Goal: Task Accomplishment & Management: Manage account settings

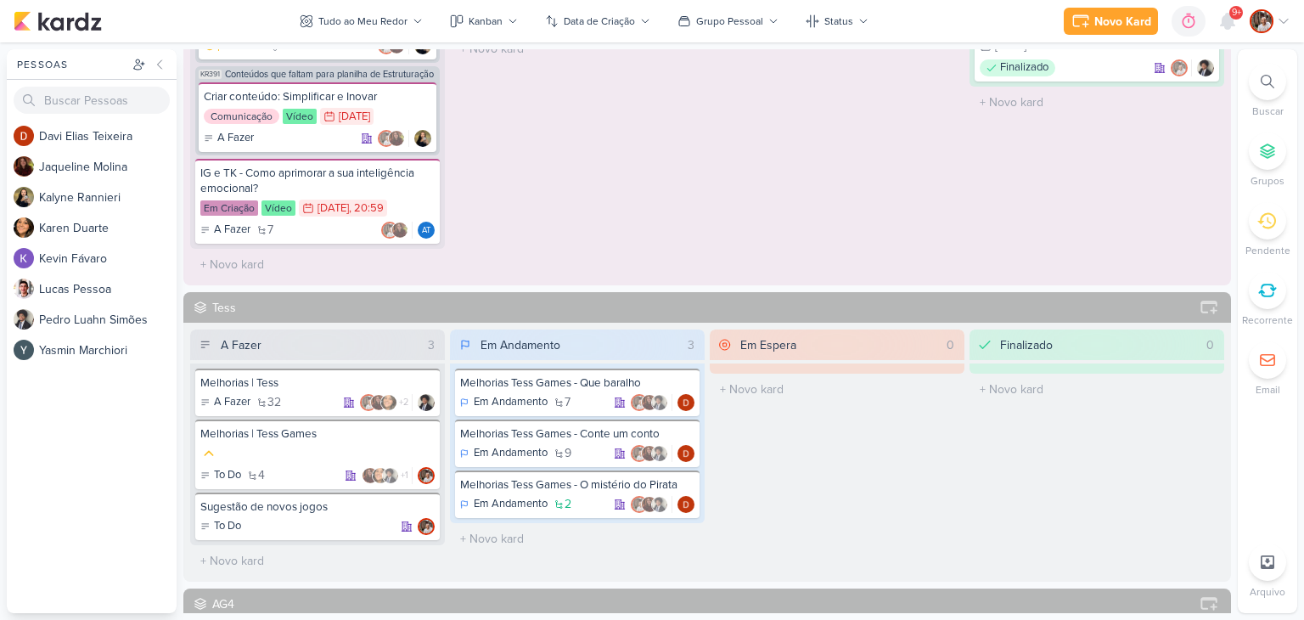
scroll to position [1104, 0]
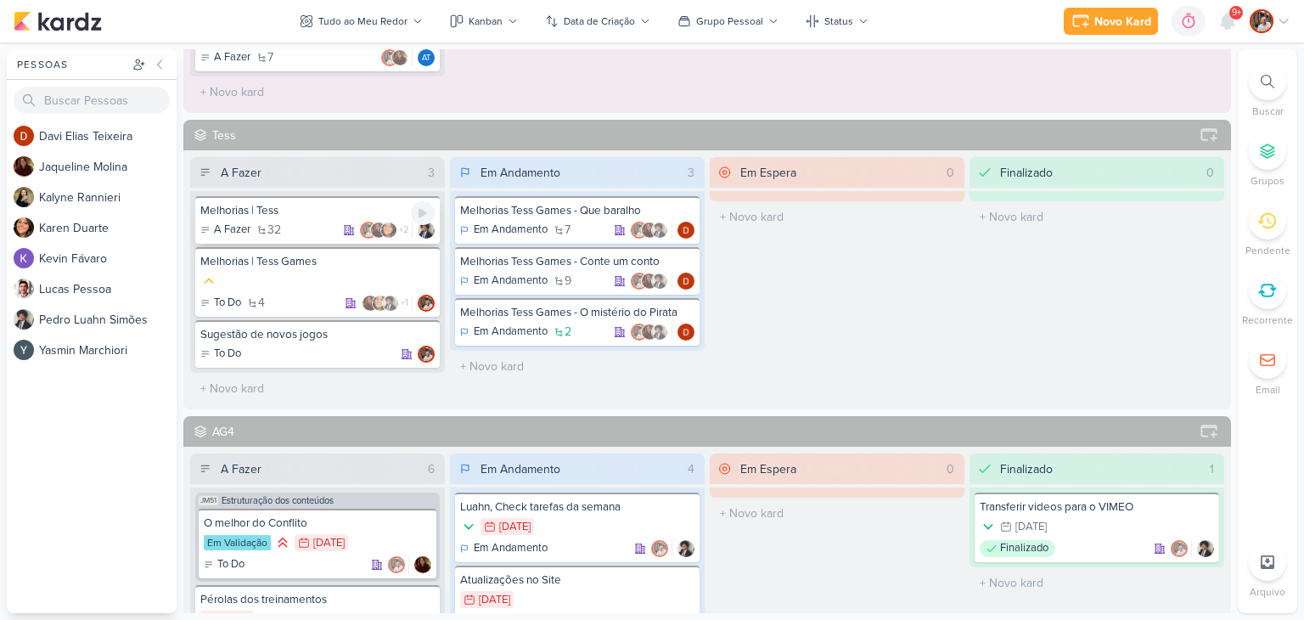
click at [315, 222] on div "A Fazer 32 +2" at bounding box center [317, 230] width 234 height 17
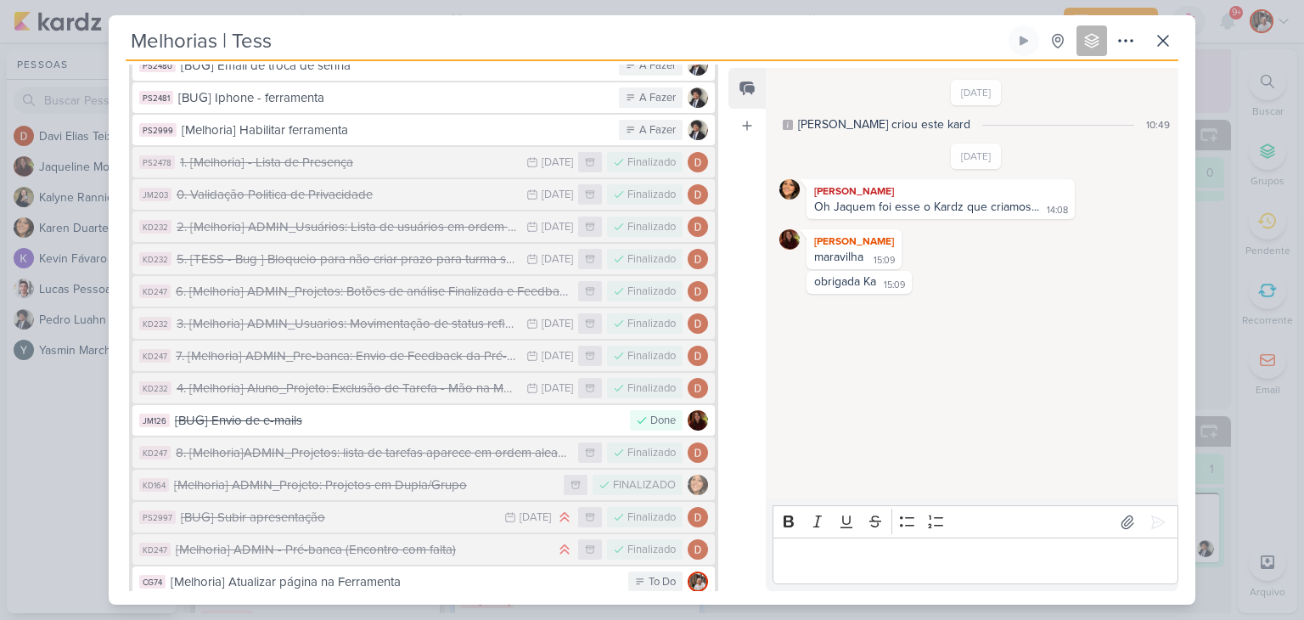
scroll to position [931, 0]
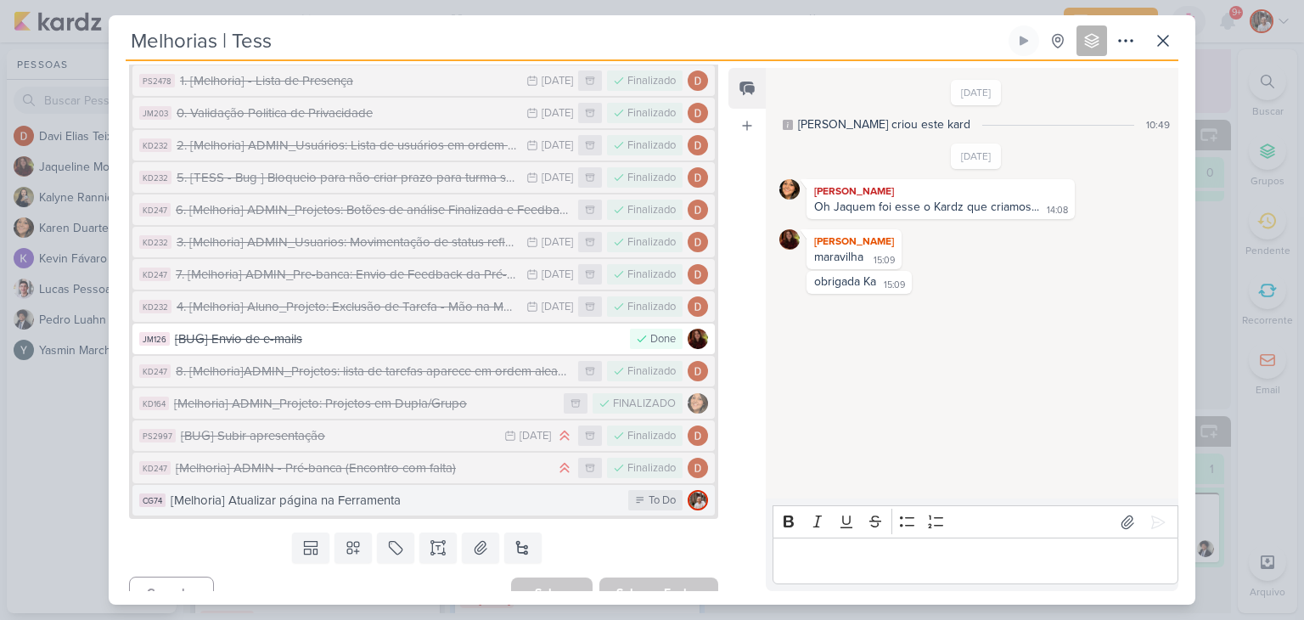
click at [450, 491] on div "[Melhoria] Atualizar página na Ferramenta" at bounding box center [395, 501] width 449 height 20
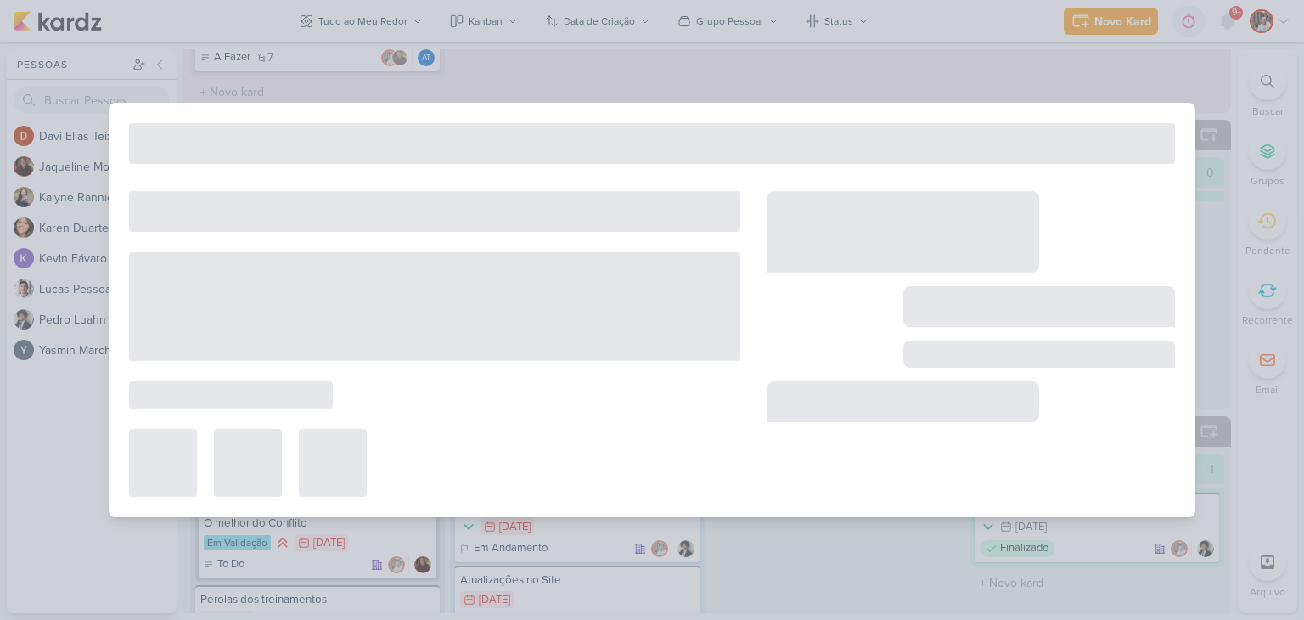
type input "[Melhoria] Atualizar página na Ferramenta"
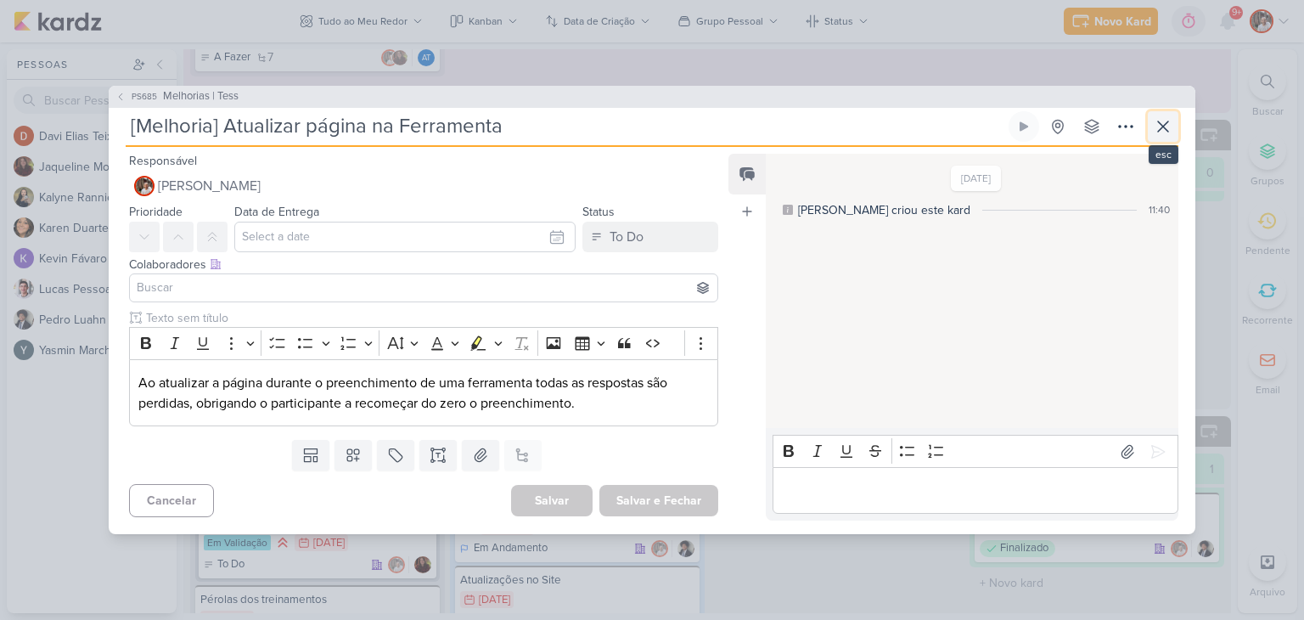
click at [1164, 121] on icon at bounding box center [1163, 126] width 20 height 20
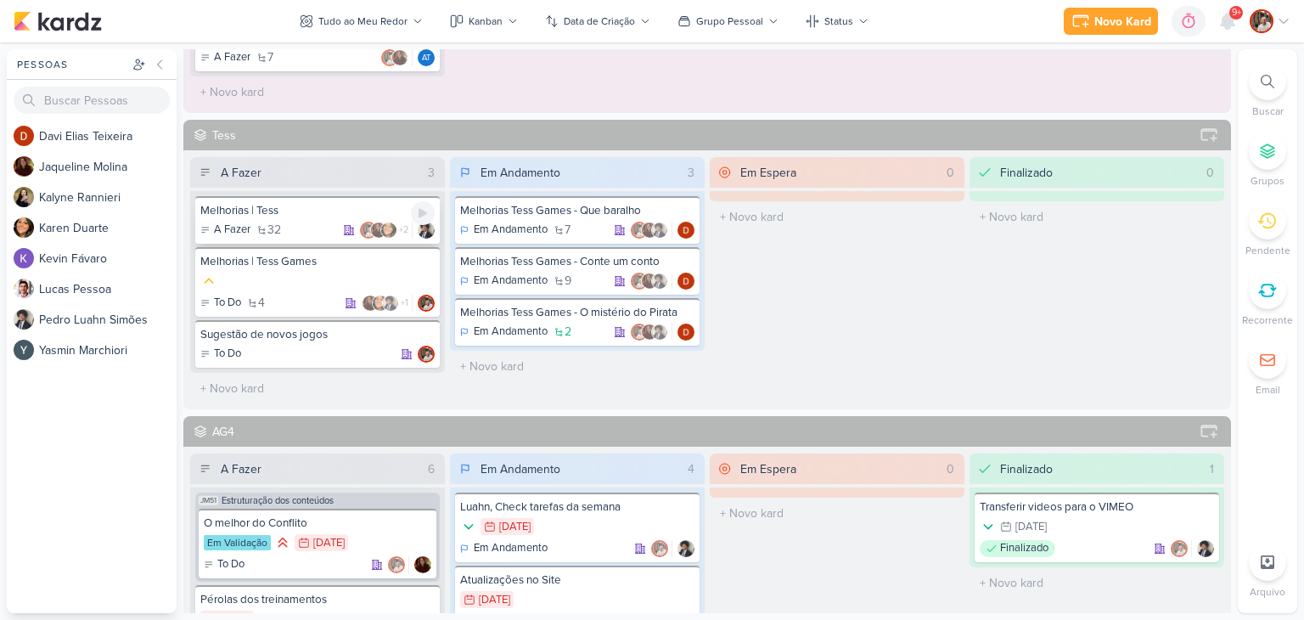
click at [326, 212] on div "Melhorias | Tess" at bounding box center [317, 210] width 234 height 15
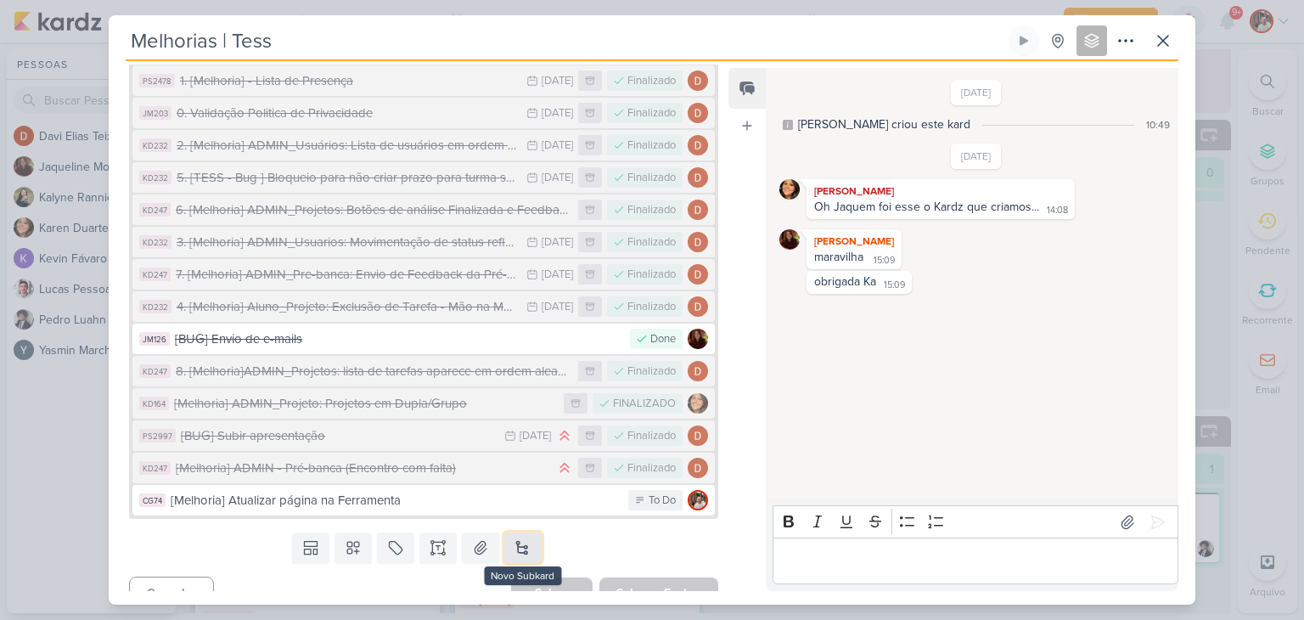
click at [515, 532] on button at bounding box center [522, 547] width 37 height 31
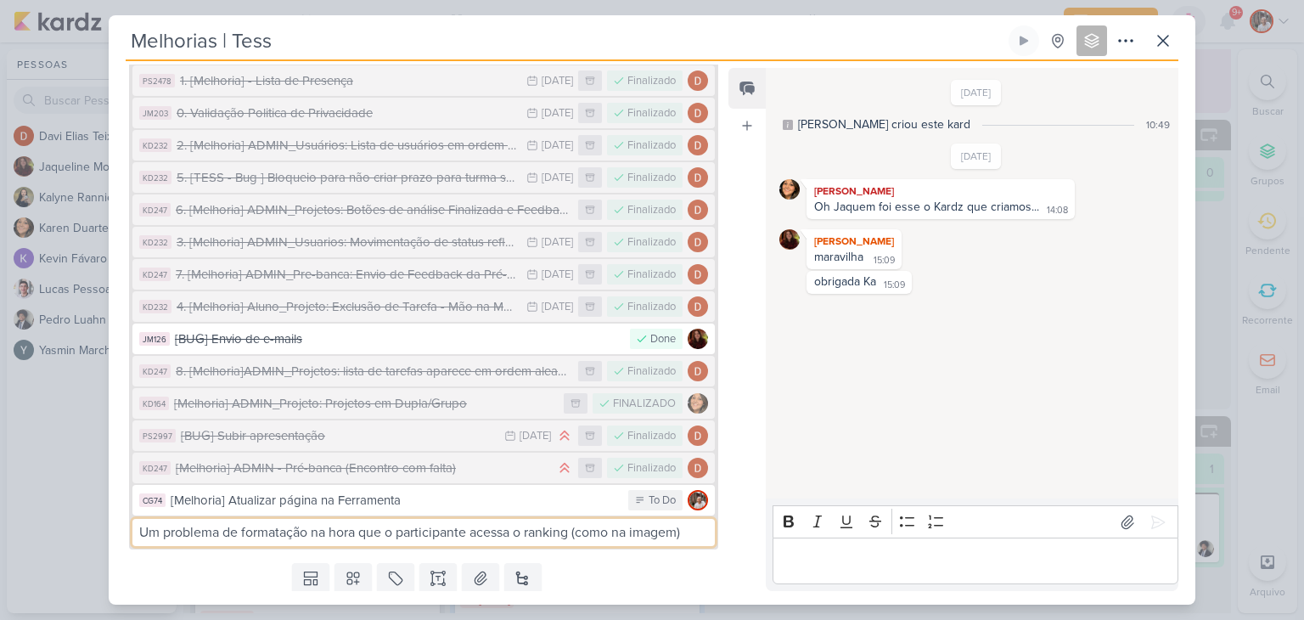
type input "Um problema de formatação na hora que o participante acessa o ranking (como na …"
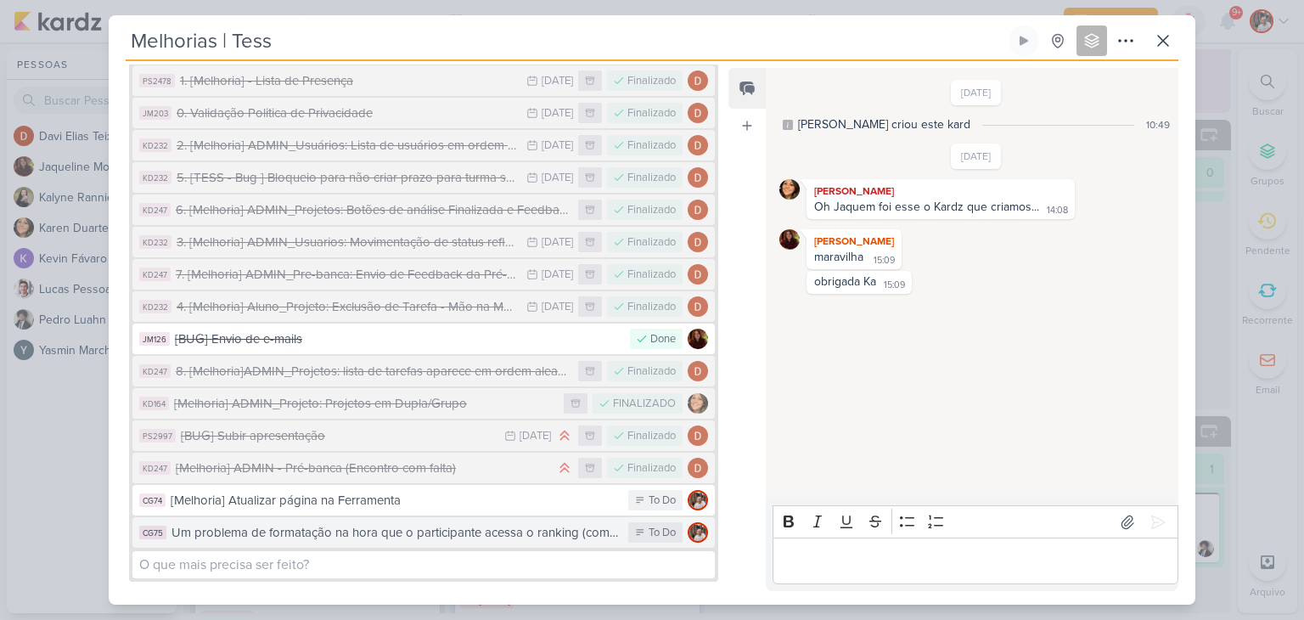
drag, startPoint x: 468, startPoint y: 512, endPoint x: 442, endPoint y: 528, distance: 30.9
click at [469, 523] on div "Um problema de formatação na hora que o participante acessa o ranking (como na …" at bounding box center [396, 533] width 448 height 20
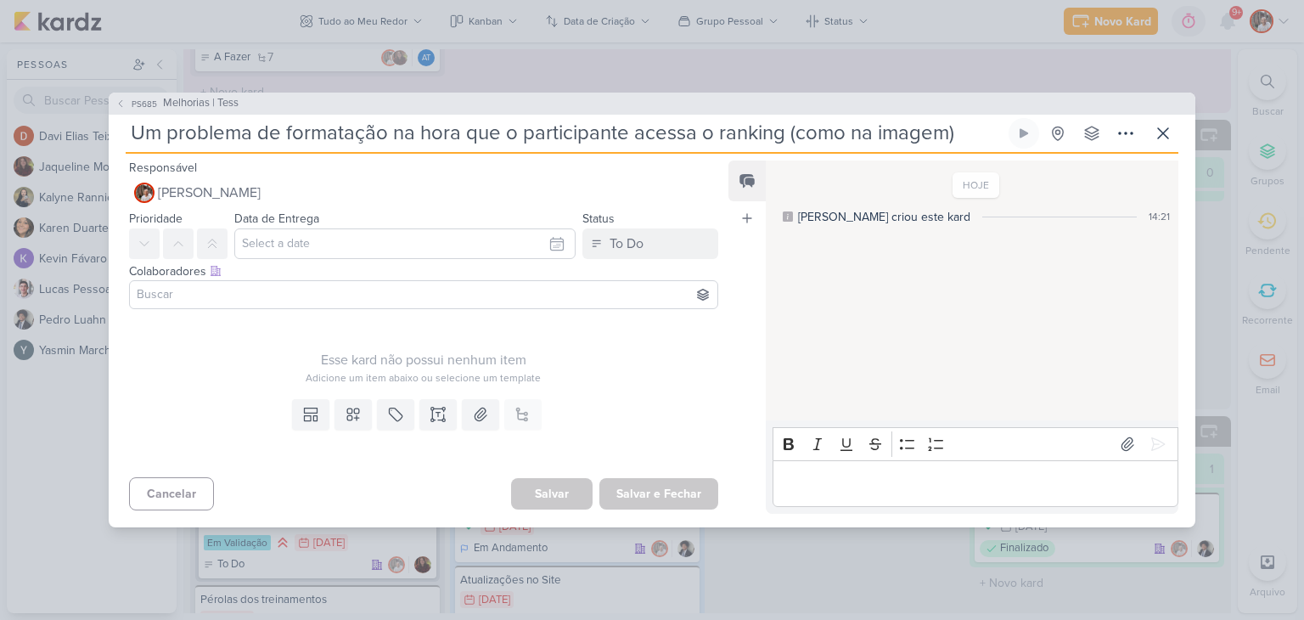
click at [890, 490] on p "Editor editing area: main" at bounding box center [975, 483] width 388 height 20
click at [807, 409] on div "image.png" at bounding box center [825, 411] width 54 height 18
click at [781, 410] on icon at bounding box center [786, 410] width 14 height 14
click at [835, 408] on div "image.png" at bounding box center [825, 411] width 54 height 18
drag, startPoint x: 249, startPoint y: 327, endPoint x: 301, endPoint y: 344, distance: 54.5
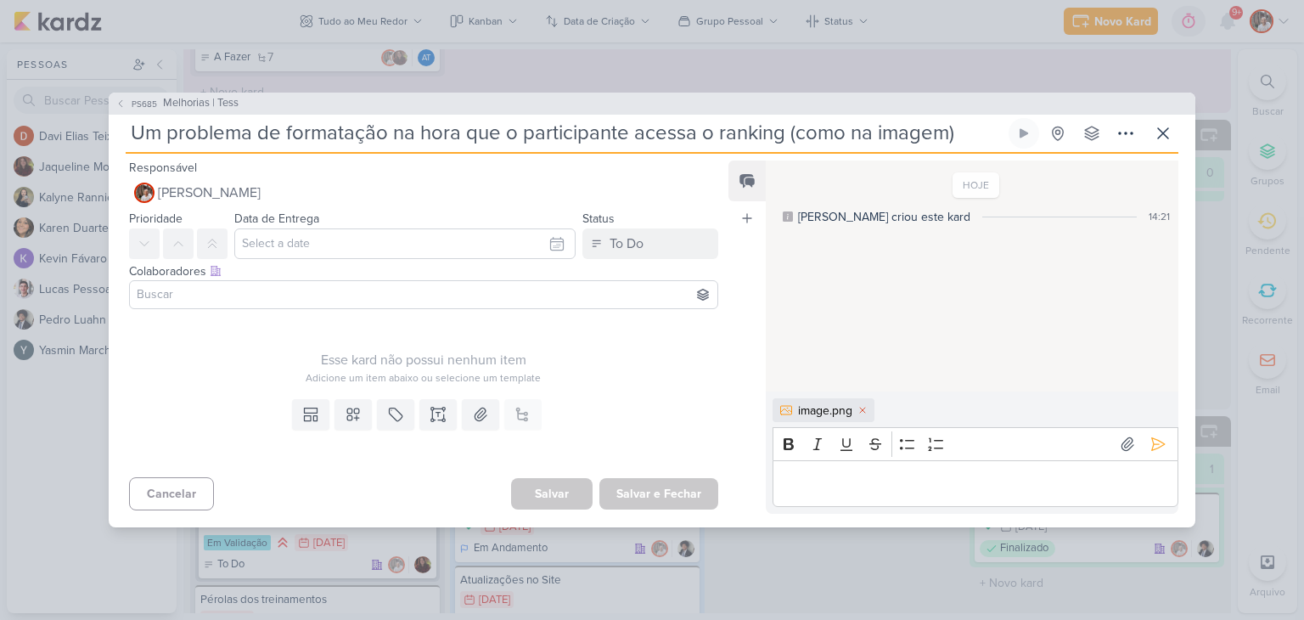
click at [250, 327] on div "Esse kard não possui nenhum item Adicione um item abaixo ou selecione um templa…" at bounding box center [423, 351] width 589 height 70
click at [384, 370] on div "Adicione um item abaixo ou selecione um template" at bounding box center [423, 377] width 589 height 15
drag, startPoint x: 386, startPoint y: 351, endPoint x: 350, endPoint y: 317, distance: 49.9
click at [350, 317] on div "Esse kard não possui nenhum item Adicione um item abaixo ou selecione um templa…" at bounding box center [423, 351] width 589 height 70
click at [475, 415] on icon at bounding box center [480, 414] width 17 height 17
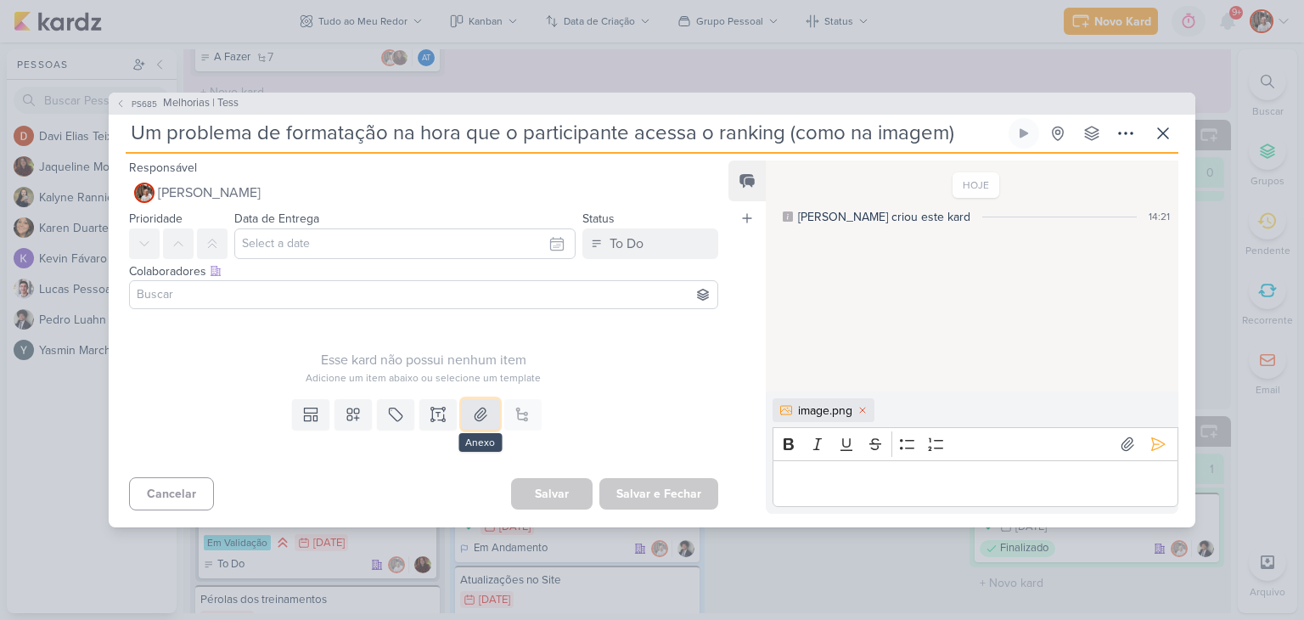
click at [474, 418] on icon at bounding box center [480, 414] width 17 height 17
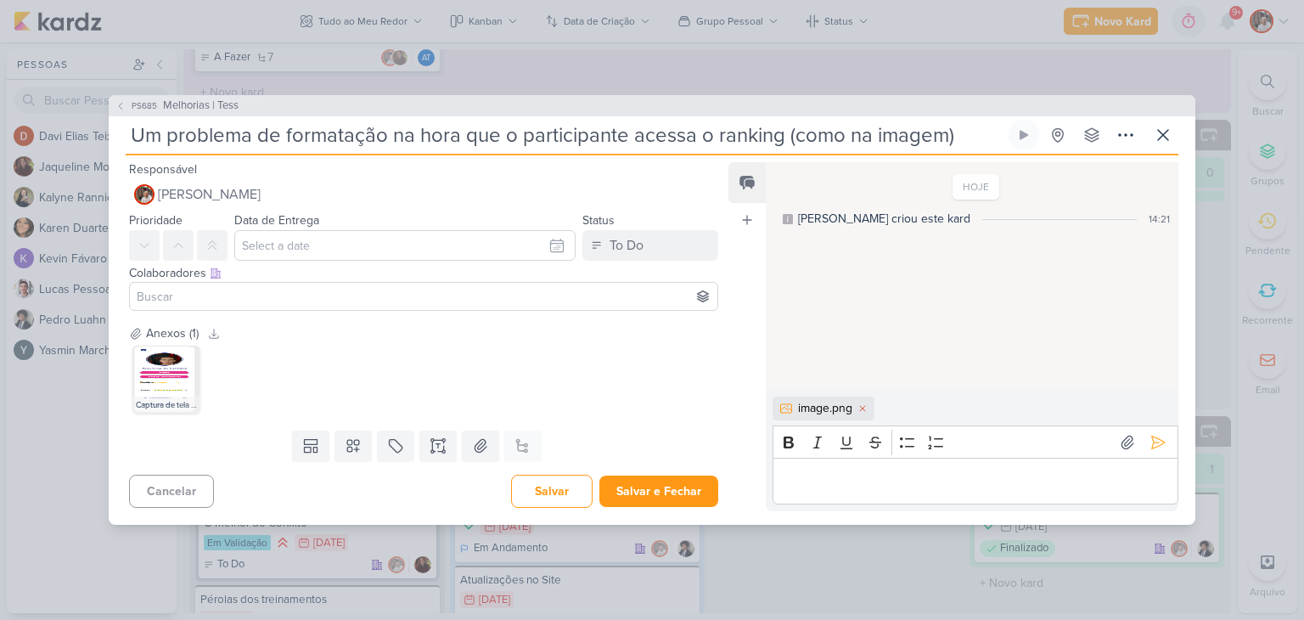
drag, startPoint x: 132, startPoint y: 137, endPoint x: 960, endPoint y: 152, distance: 828.0
click at [960, 152] on div "Um problema de formatação na hora que o participante acessa o ranking (como na …" at bounding box center [652, 138] width 1053 height 36
click at [867, 490] on p "Editor editing area: main" at bounding box center [975, 481] width 388 height 20
click at [859, 410] on icon at bounding box center [863, 408] width 10 height 10
click at [825, 473] on p "Editor editing area: main" at bounding box center [975, 481] width 388 height 20
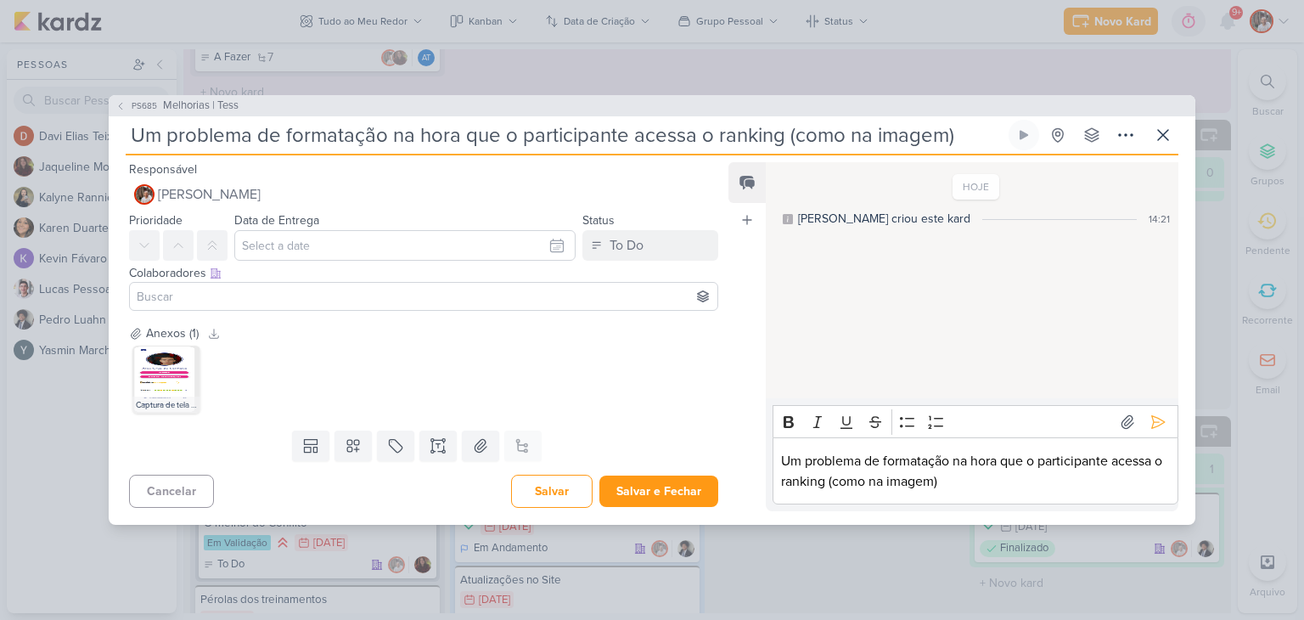
click at [130, 133] on input "Um problema de formatação na hora que o participante acessa o ranking (como na …" at bounding box center [566, 135] width 880 height 31
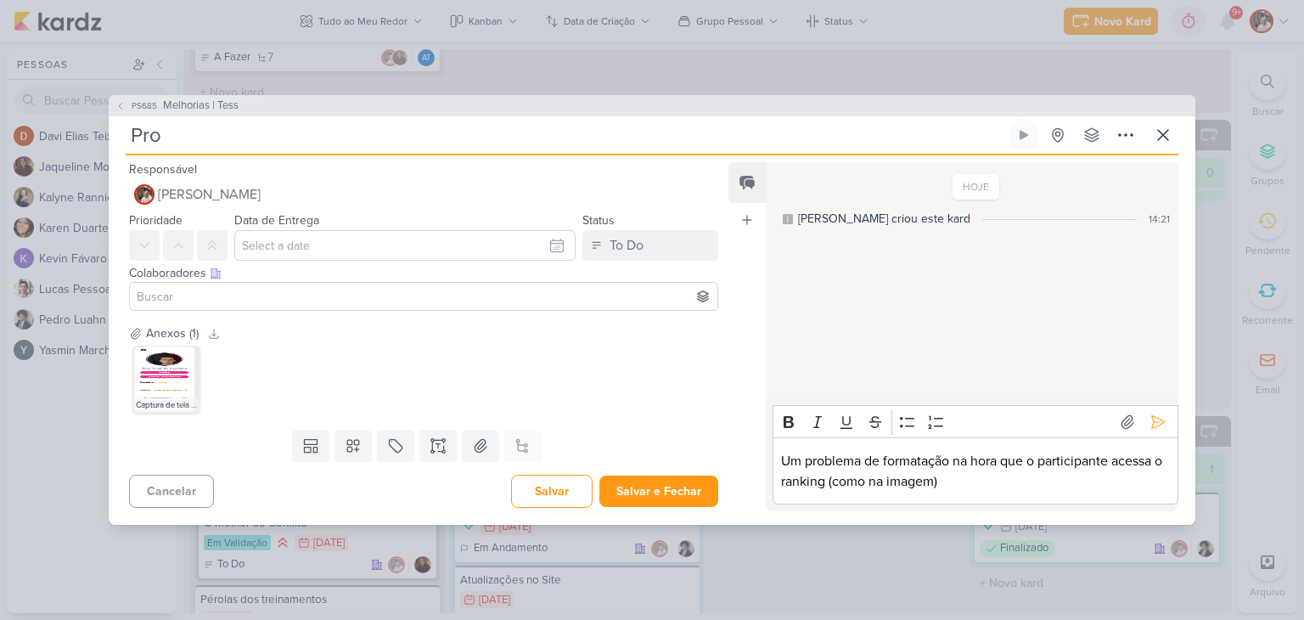
type input "Prob"
type input "Problema de for"
type input "Problema de formatação"
type input "Problema de formatação do texto"
click at [348, 137] on input "Problema de formatação do texto" at bounding box center [566, 135] width 880 height 31
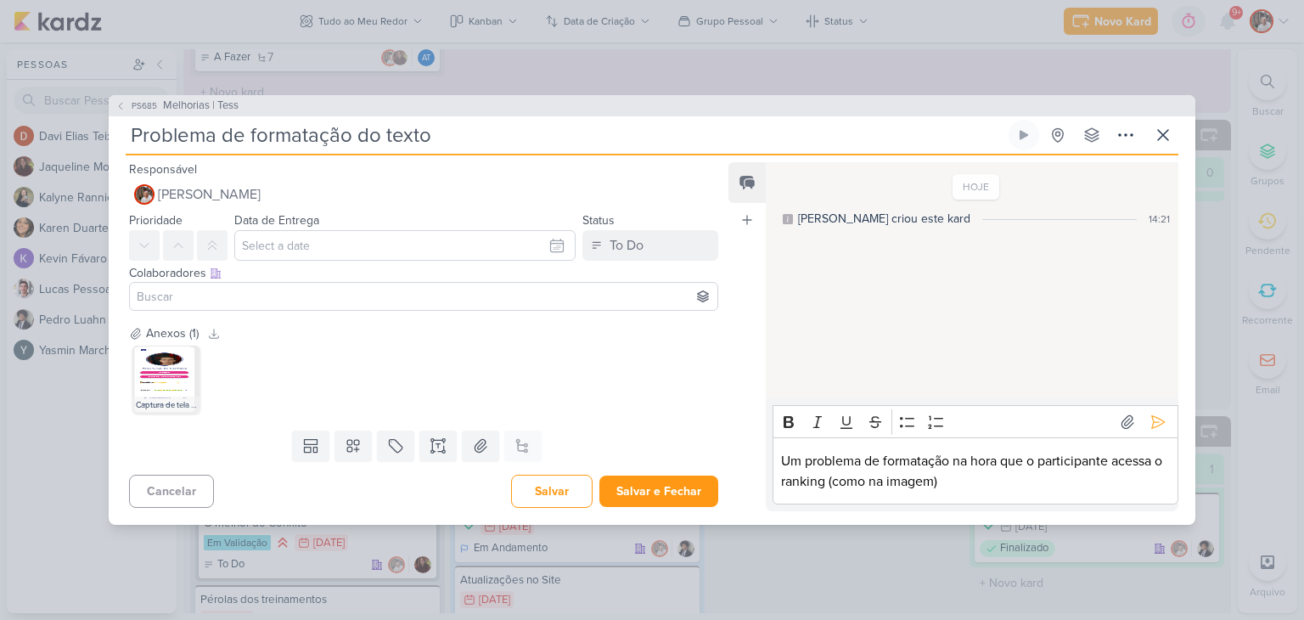
click at [473, 137] on input "Problema de formatação do texto" at bounding box center [566, 135] width 880 height 31
type input "Problema de formatação do texto do Ra"
type input "Problema de formatação do texto do Ran"
type input "Problema de formatação do texto do Ranking"
click at [944, 480] on p "Um problema de formatação na hora que o participante acessa o ranking (como na …" at bounding box center [975, 471] width 388 height 41
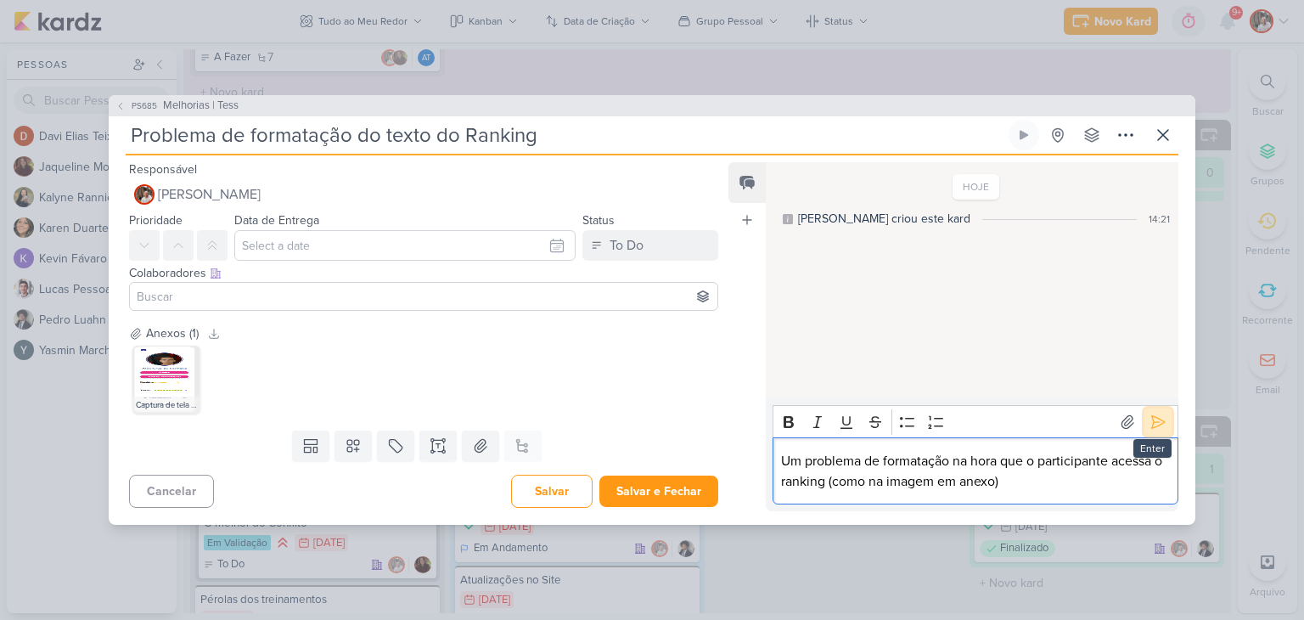
click at [1151, 415] on icon at bounding box center [1158, 421] width 17 height 17
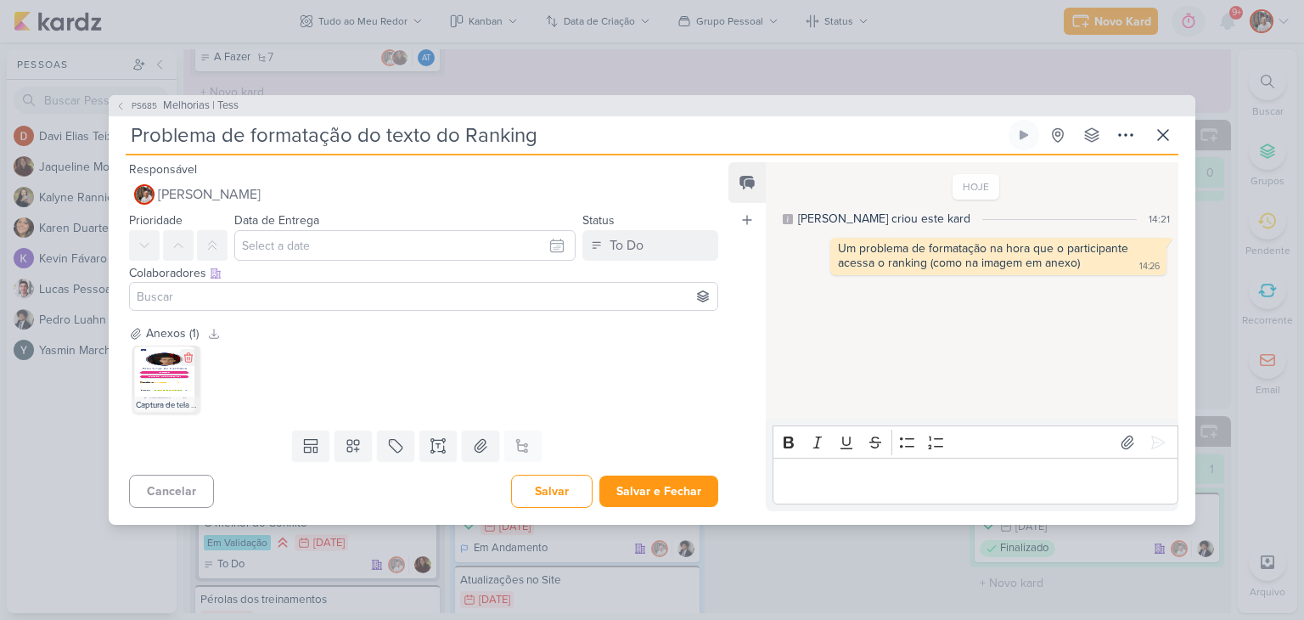
click at [154, 371] on img at bounding box center [166, 380] width 68 height 68
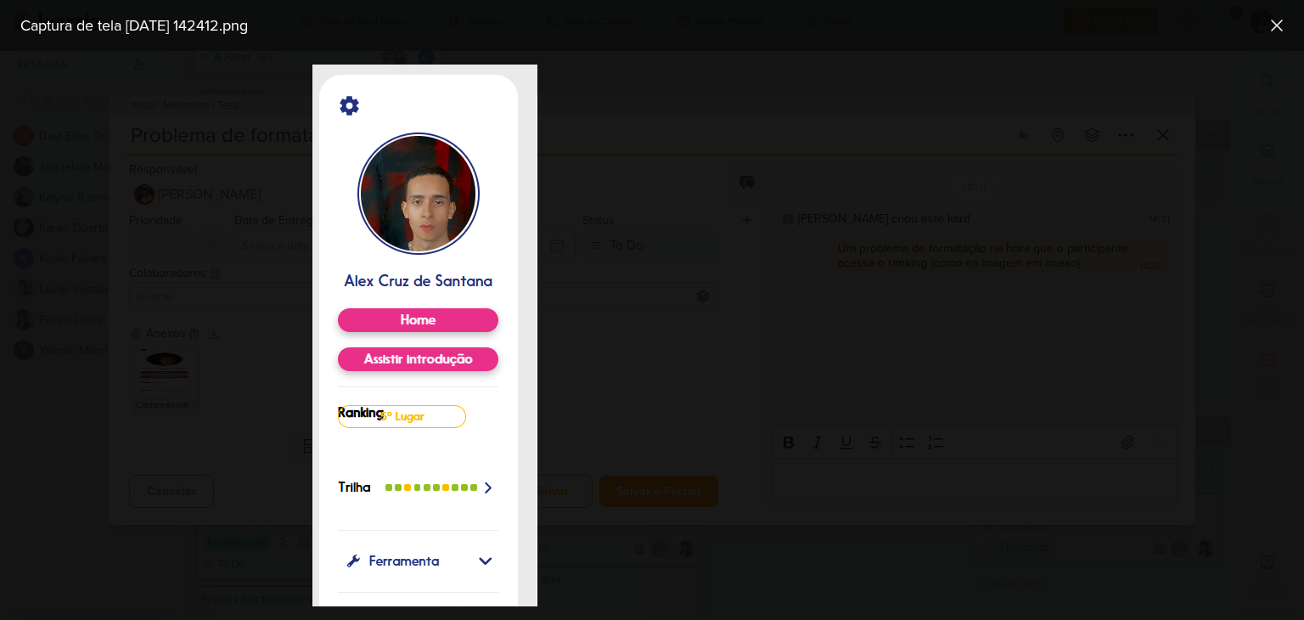
scroll to position [0, 0]
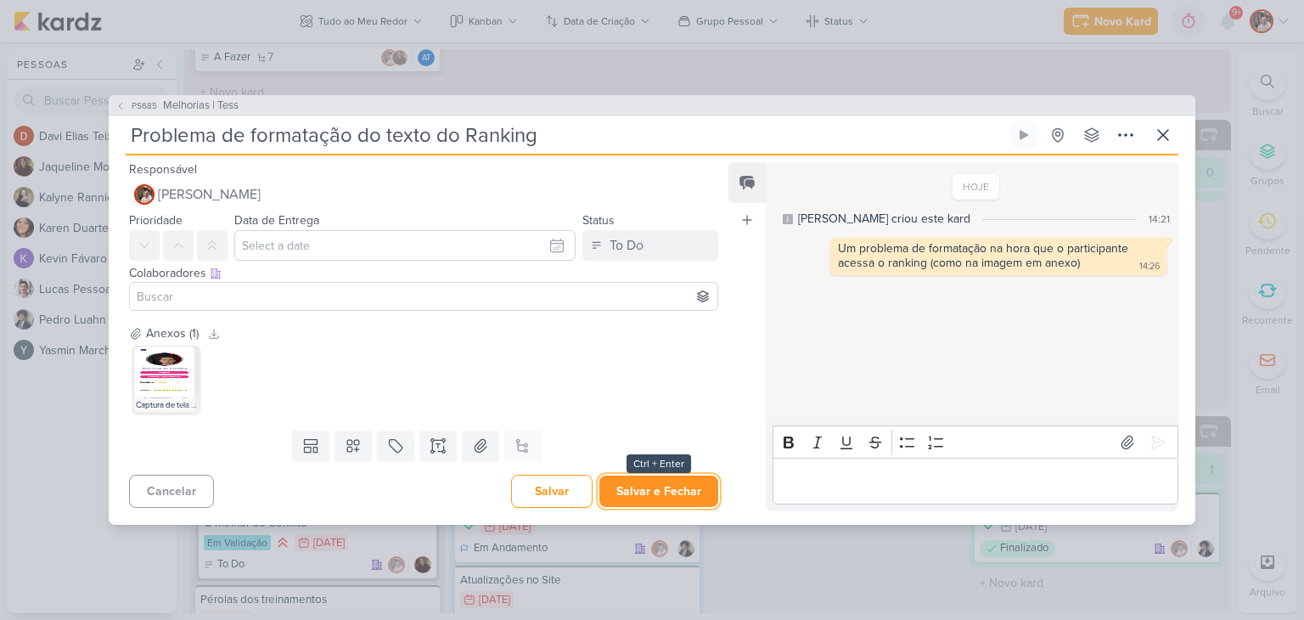
click at [682, 490] on button "Salvar e Fechar" at bounding box center [658, 490] width 119 height 31
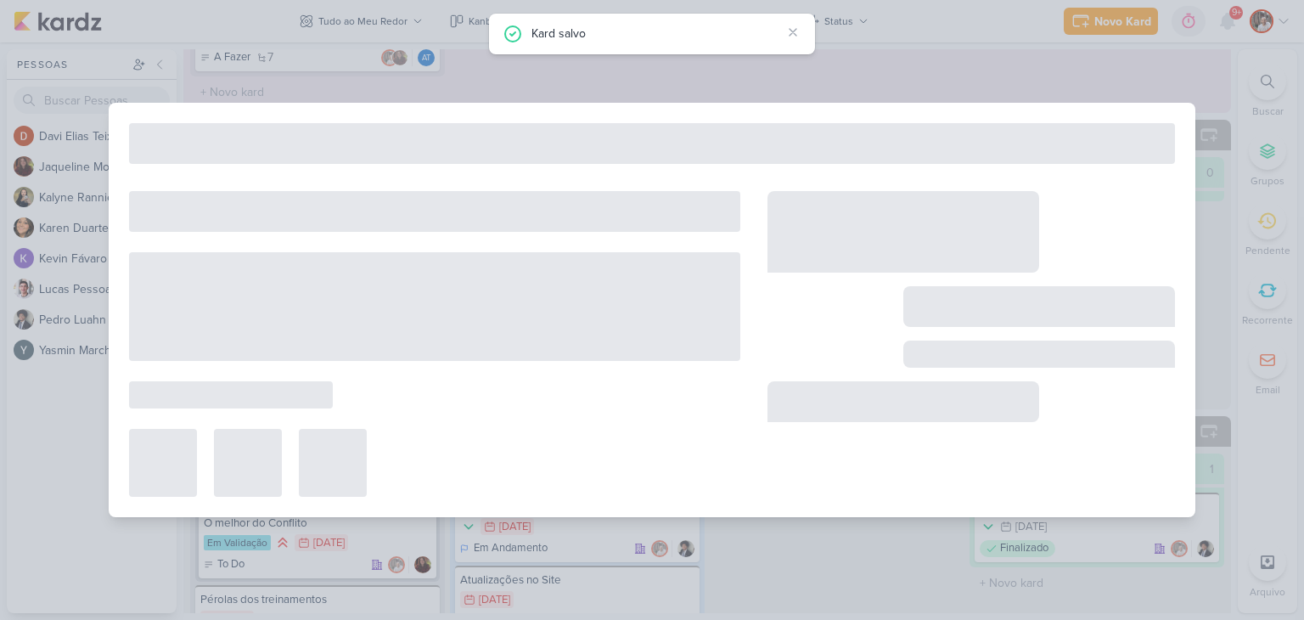
type input "Melhorias | Tess"
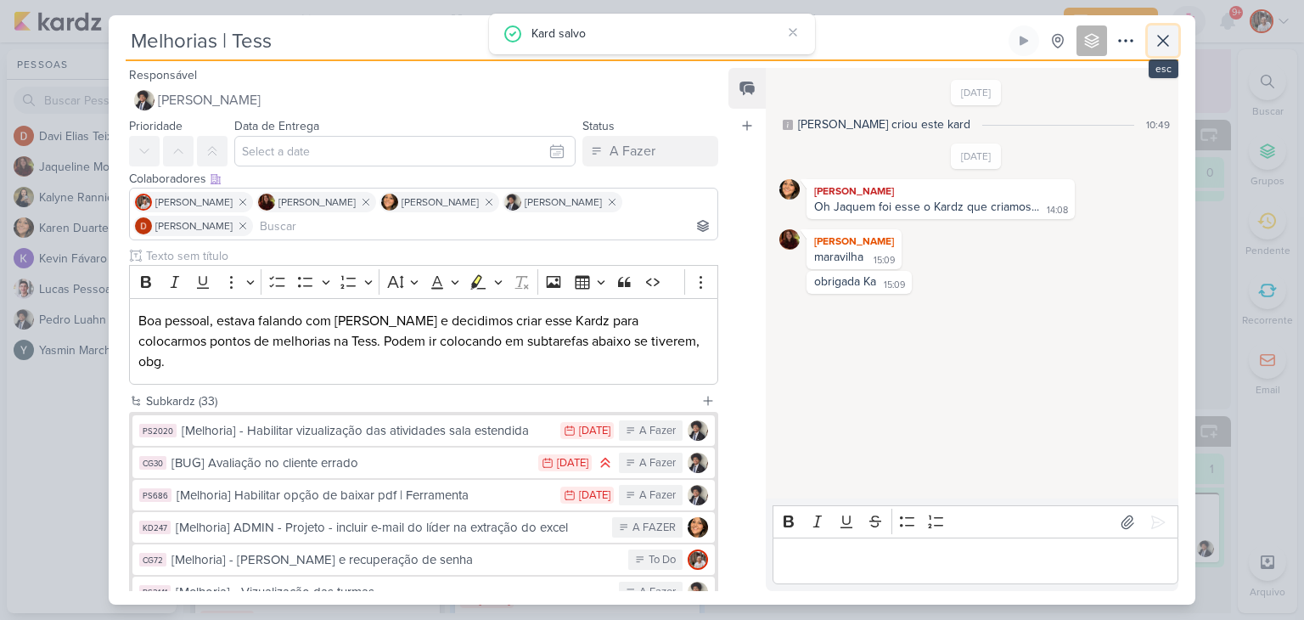
click at [1172, 50] on icon at bounding box center [1163, 41] width 20 height 20
